Goal: Use online tool/utility: Utilize a website feature to perform a specific function

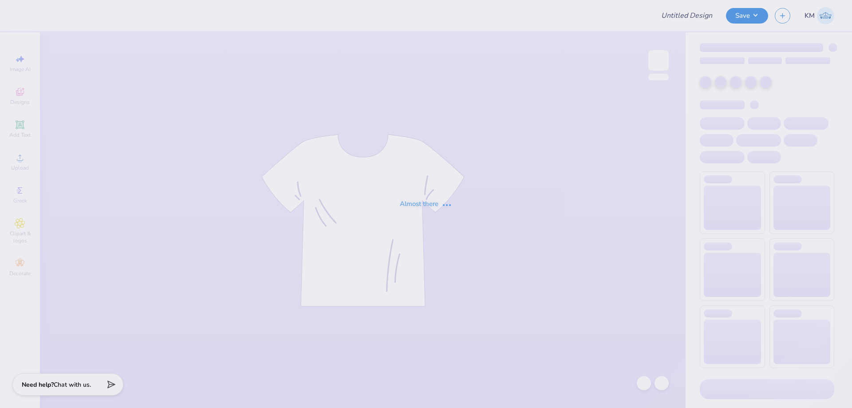
type input "bruinette sample"
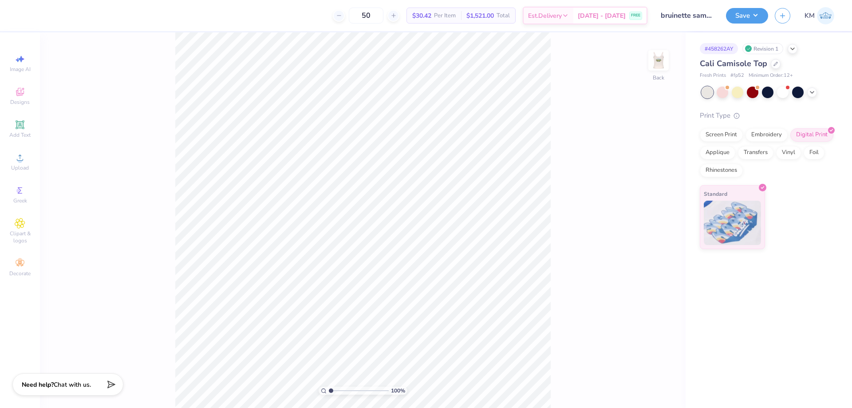
click at [648, 58] on div "100 % Back" at bounding box center [363, 220] width 646 height 376
click at [658, 58] on img at bounding box center [659, 61] width 36 height 36
drag, startPoint x: 333, startPoint y: 391, endPoint x: 345, endPoint y: 389, distance: 11.7
click at [345, 389] on input "range" at bounding box center [359, 391] width 60 height 8
drag, startPoint x: 346, startPoint y: 390, endPoint x: 341, endPoint y: 388, distance: 6.0
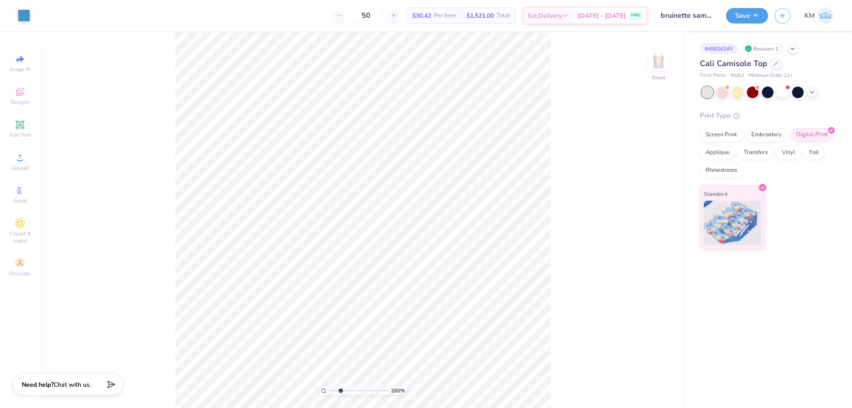
type input "2.6"
click at [341, 388] on input "range" at bounding box center [359, 391] width 60 height 8
click at [18, 156] on icon at bounding box center [20, 157] width 11 height 11
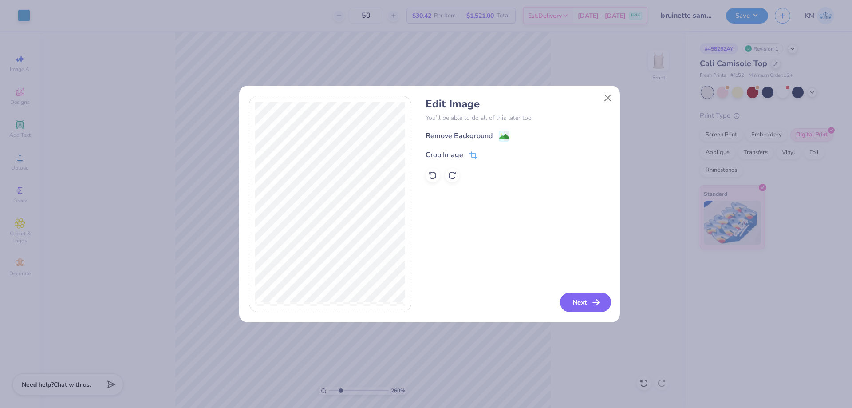
click at [592, 300] on icon "button" at bounding box center [596, 302] width 11 height 11
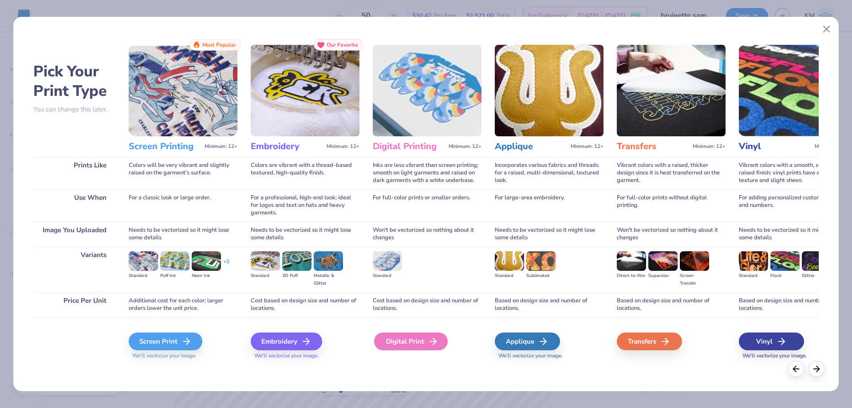
click at [415, 337] on div "Digital Print" at bounding box center [411, 342] width 74 height 18
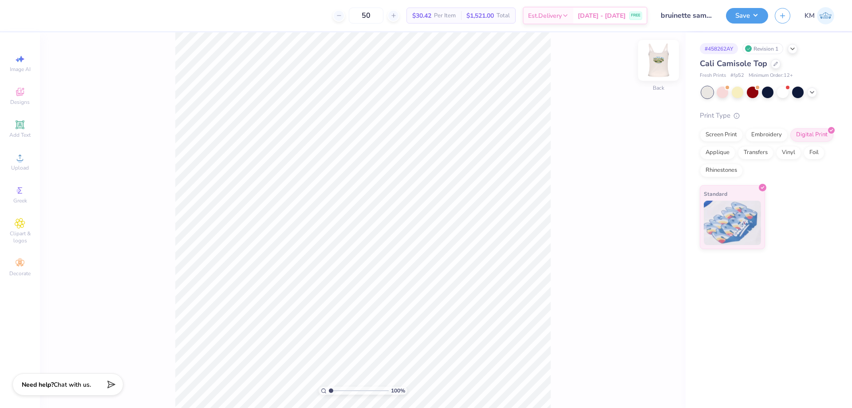
click at [660, 67] on img at bounding box center [659, 61] width 36 height 36
click at [666, 60] on img at bounding box center [659, 61] width 36 height 36
click at [661, 61] on img at bounding box center [659, 60] width 18 height 18
click at [640, 380] on icon at bounding box center [644, 383] width 9 height 9
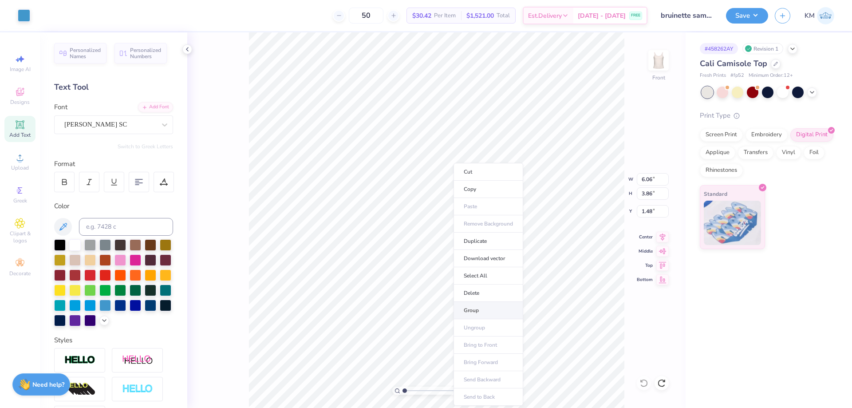
click at [479, 308] on li "Group" at bounding box center [489, 310] width 70 height 17
click at [470, 191] on li "Copy" at bounding box center [476, 189] width 70 height 17
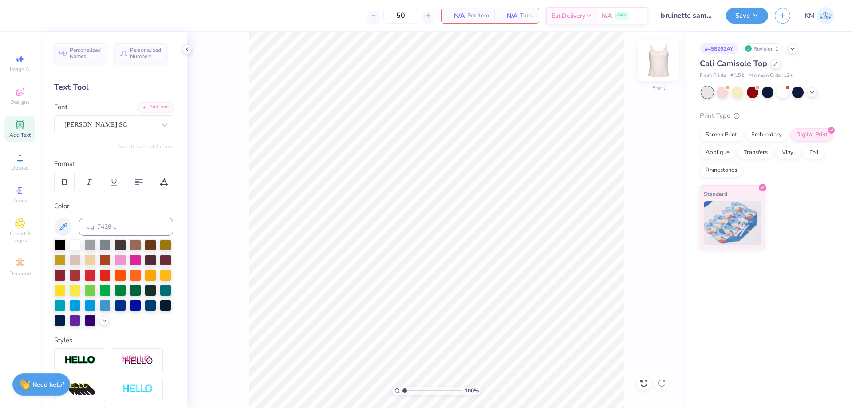
click at [659, 61] on img at bounding box center [659, 61] width 36 height 36
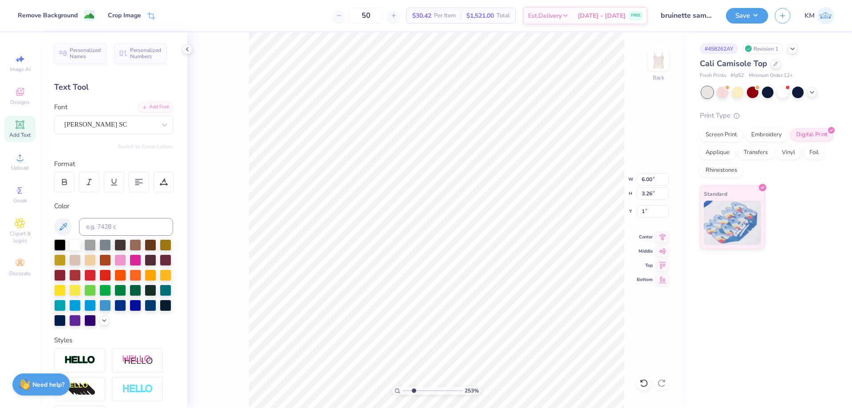
type input "1.00"
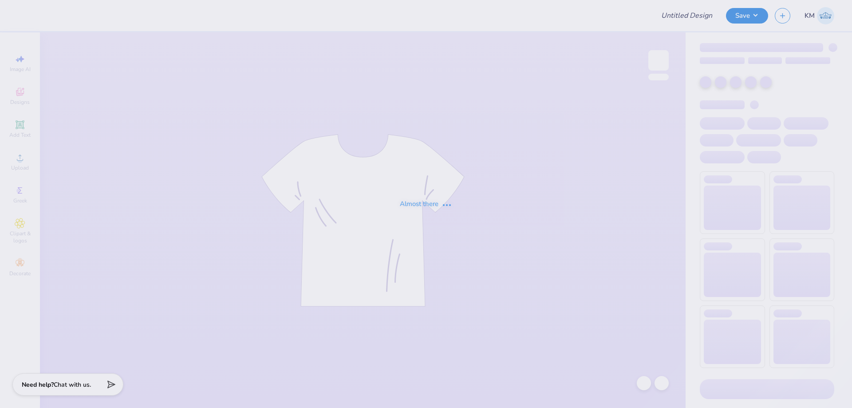
type input "bruinette sample"
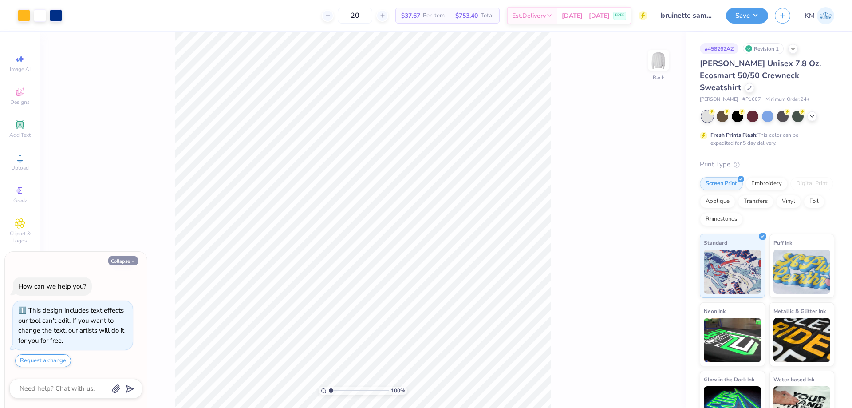
click at [120, 261] on button "Collapse" at bounding box center [123, 260] width 30 height 9
type textarea "x"
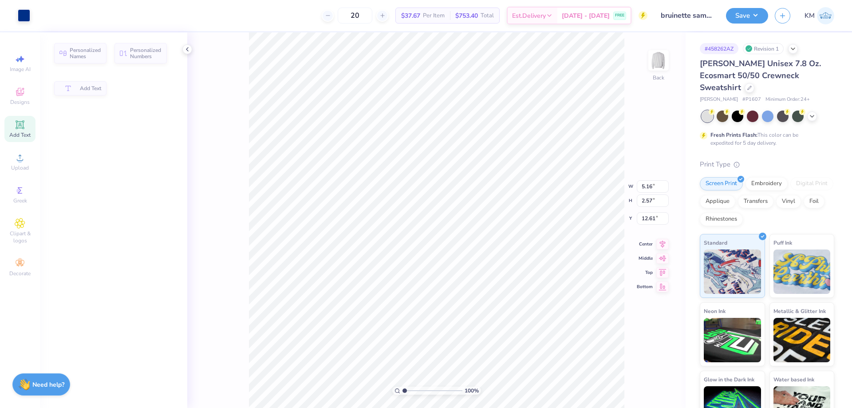
type input "5.16"
type input "2.57"
type input "12.61"
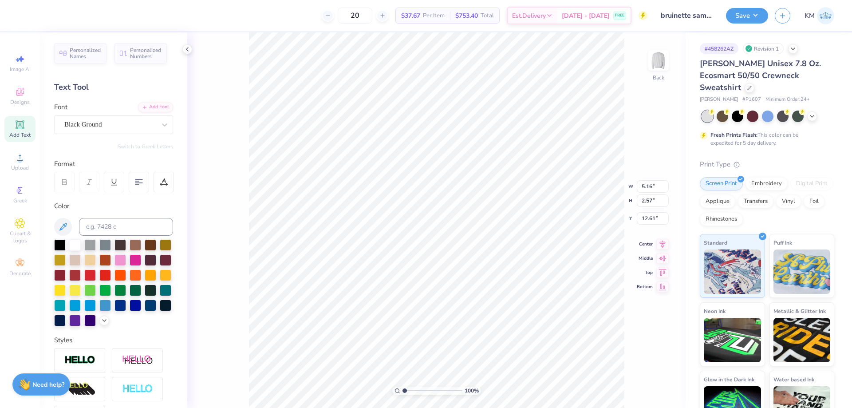
scroll to position [7, 1]
type input "12.00"
type input "11.66"
type input "3.70"
type input "2.96"
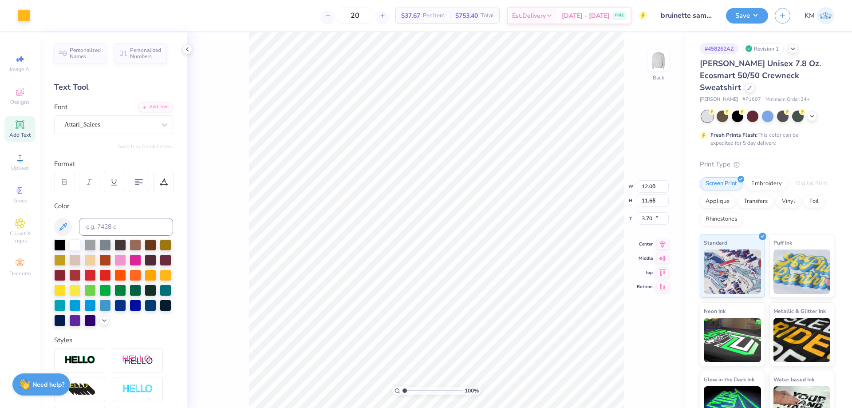
type input "2.40"
type input "11.29"
